Goal: Task Accomplishment & Management: Use online tool/utility

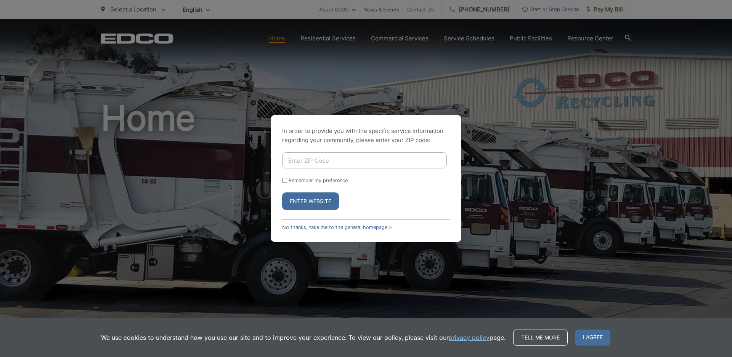
click at [292, 162] on input "Enter ZIP Code" at bounding box center [364, 160] width 165 height 16
type input "92040"
click at [324, 199] on button "Enter Website" at bounding box center [310, 201] width 57 height 18
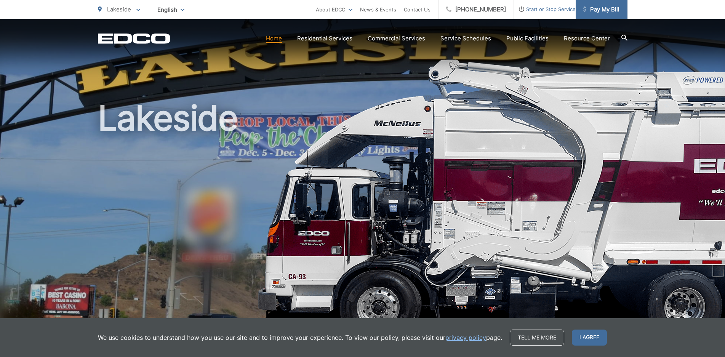
click at [609, 6] on span "Pay My Bill" at bounding box center [601, 9] width 36 height 9
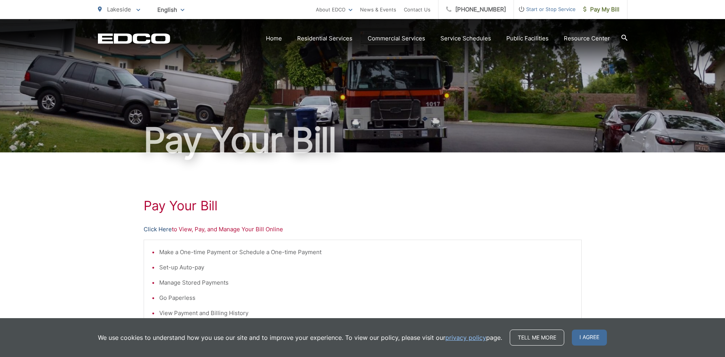
click at [167, 230] on link "Click Here" at bounding box center [158, 229] width 28 height 9
